Goal: Task Accomplishment & Management: Manage account settings

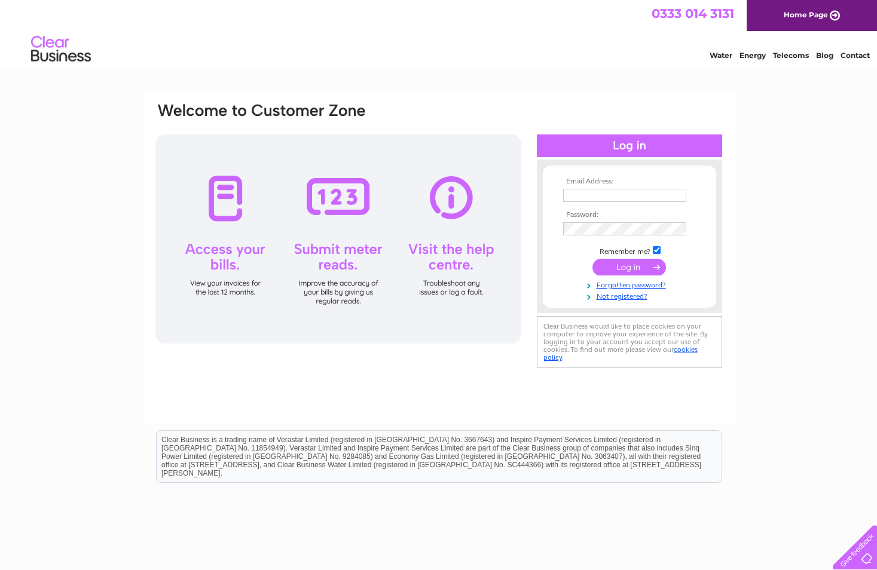
type input "uniquebodywork@outlook.com"
click at [618, 266] on input "submit" at bounding box center [628, 267] width 73 height 17
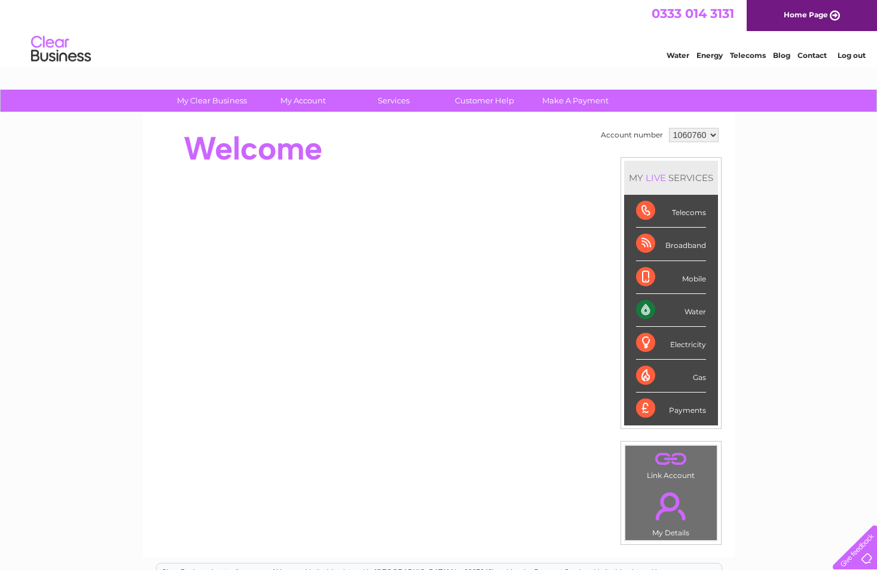
click at [694, 210] on div "Telecoms" at bounding box center [671, 211] width 70 height 33
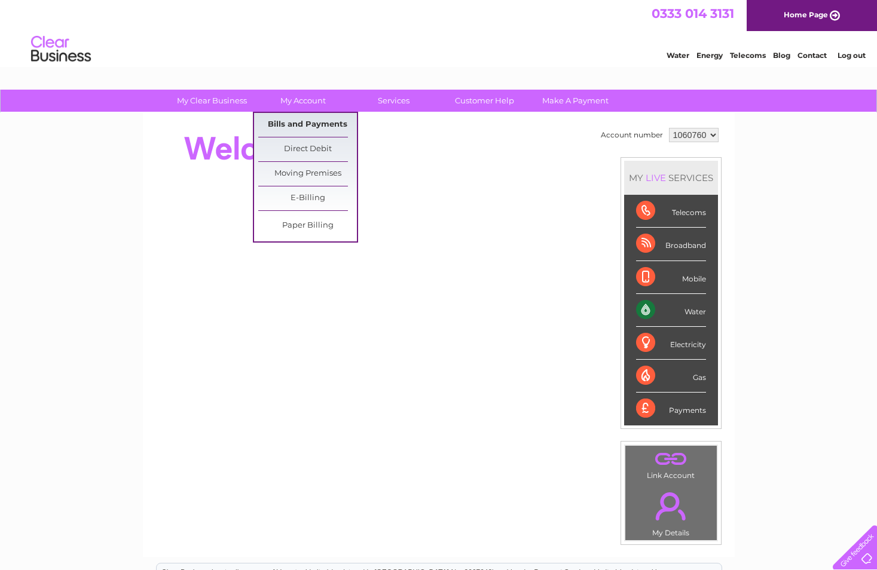
click at [315, 121] on link "Bills and Payments" at bounding box center [307, 125] width 99 height 24
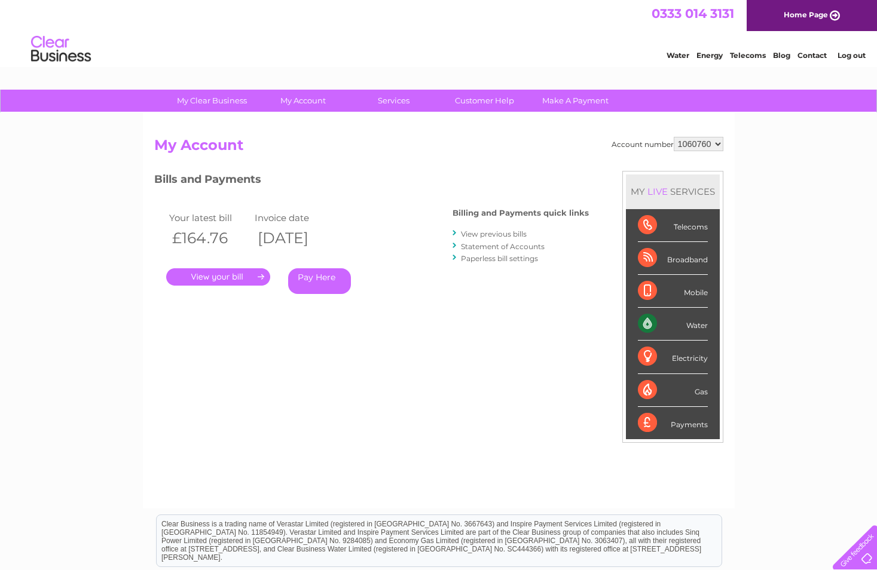
click at [250, 277] on link "." at bounding box center [218, 276] width 104 height 17
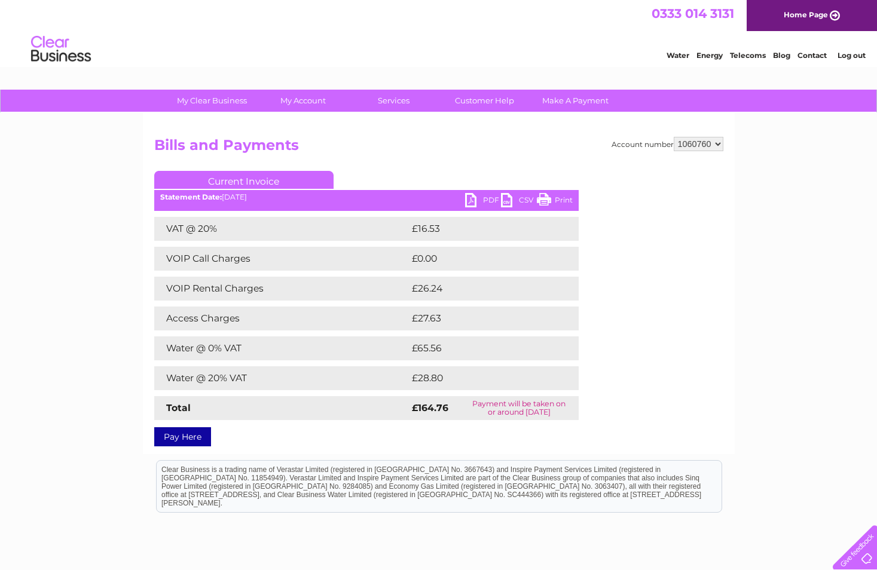
click at [473, 200] on link "PDF" at bounding box center [483, 201] width 36 height 17
